Goal: Find specific fact: Find specific fact

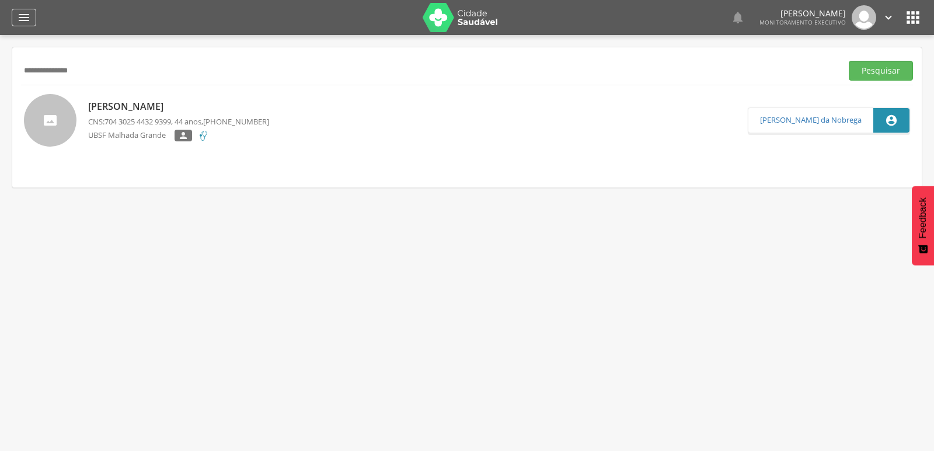
click at [29, 16] on icon "" at bounding box center [24, 18] width 14 height 14
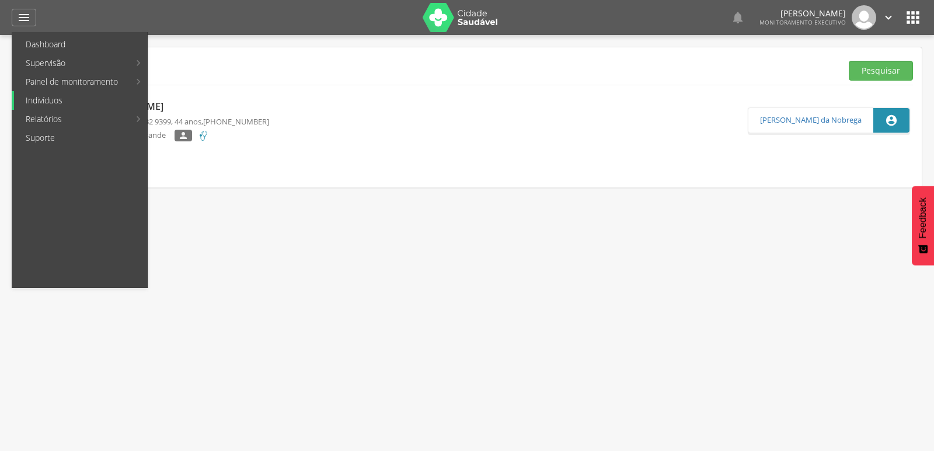
click at [53, 102] on link "Indivíduos" at bounding box center [80, 100] width 133 height 19
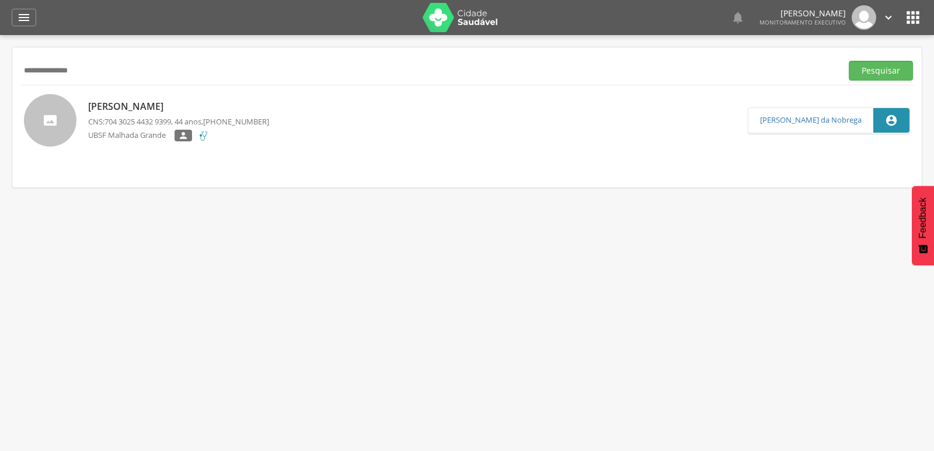
click at [104, 73] on input "**********" at bounding box center [429, 71] width 816 height 20
type input "*"
click at [171, 66] on input "text" at bounding box center [429, 71] width 816 height 20
type input "**********"
click at [849, 61] on button "Pesquisar" at bounding box center [881, 71] width 64 height 20
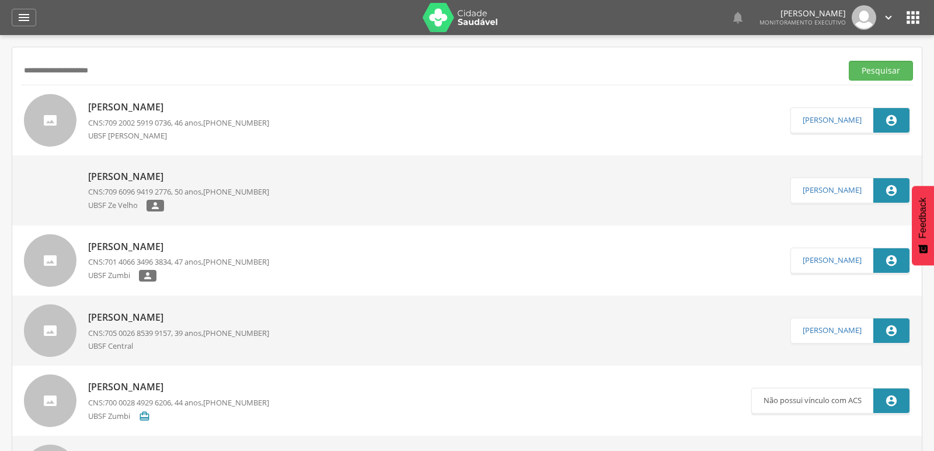
click at [159, 107] on p "[PERSON_NAME]" at bounding box center [178, 106] width 181 height 13
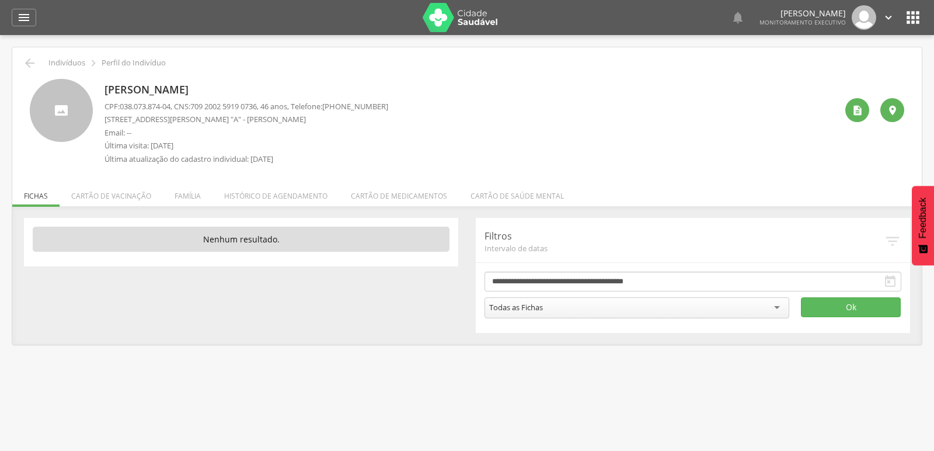
click at [190, 193] on li "Família" at bounding box center [188, 192] width 50 height 27
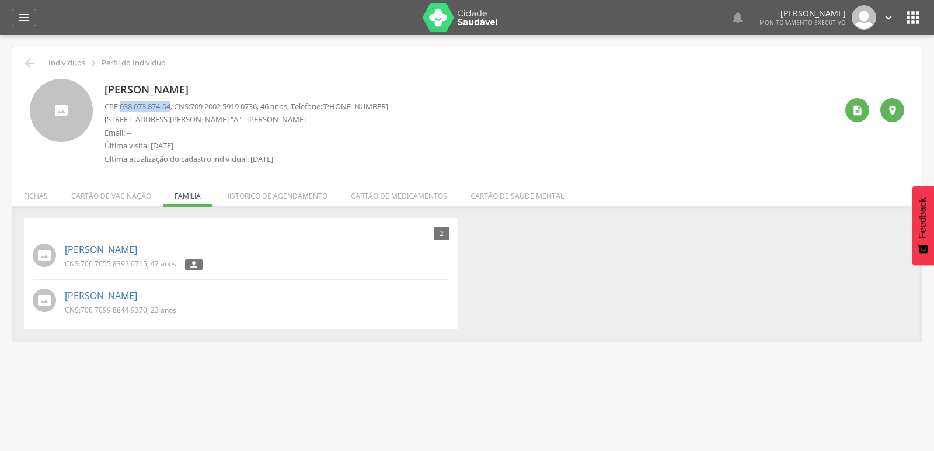
drag, startPoint x: 120, startPoint y: 106, endPoint x: 173, endPoint y: 111, distance: 53.9
click at [173, 111] on p "CPF: 038.073.874-04 , CNS: [PHONE_NUMBER] , 46 anos, Telefone: [PHONE_NUMBER]" at bounding box center [246, 106] width 284 height 11
copy p "038.073.874-04"
